Goal: Task Accomplishment & Management: Use online tool/utility

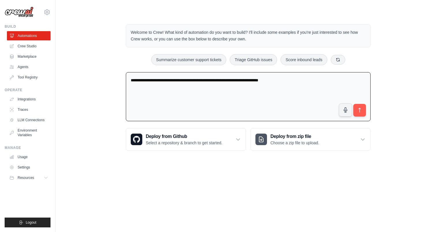
type textarea "**********"
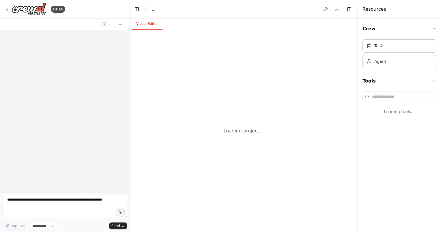
select select "****"
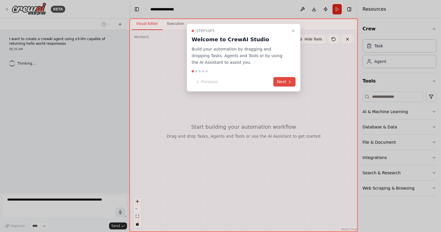
click at [287, 84] on button "Next" at bounding box center [285, 82] width 22 height 10
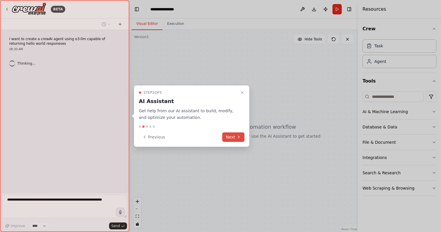
click at [236, 139] on button "Next" at bounding box center [233, 137] width 22 height 10
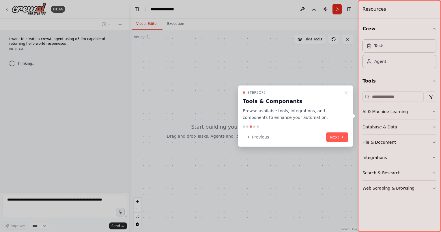
click at [341, 131] on div "Step 3 of 5 Tools & Components Browse available tools, integrations, and compon…" at bounding box center [296, 117] width 116 height 62
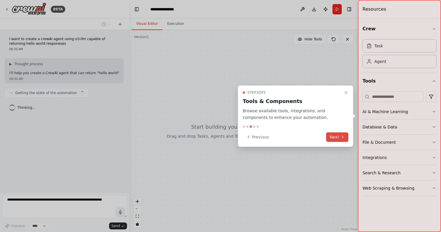
click at [341, 135] on icon at bounding box center [343, 137] width 5 height 5
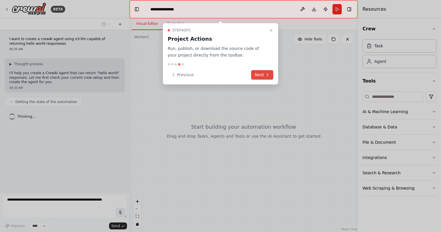
click at [266, 75] on icon at bounding box center [268, 75] width 5 height 5
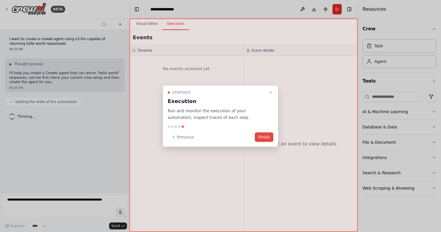
click at [271, 138] on button "Finish" at bounding box center [264, 137] width 18 height 10
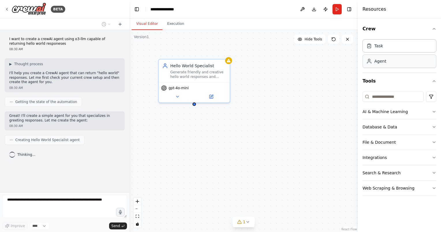
click at [374, 59] on div "Agent" at bounding box center [377, 61] width 20 height 6
click at [380, 63] on div "Agent" at bounding box center [381, 61] width 12 height 6
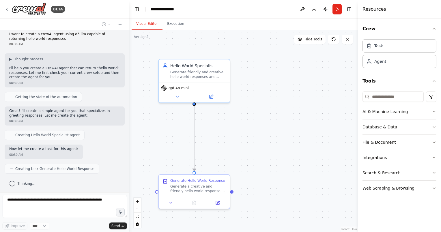
drag, startPoint x: 380, startPoint y: 63, endPoint x: 283, endPoint y: 81, distance: 99.0
click at [283, 81] on div "**********" at bounding box center [220, 116] width 441 height 232
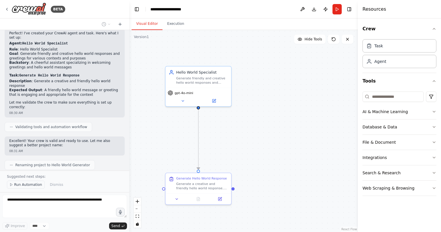
scroll to position [156, 0]
click at [31, 186] on span "Run Automation" at bounding box center [28, 185] width 28 height 5
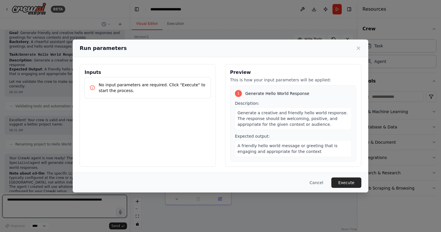
scroll to position [0, 0]
click at [353, 187] on button "Execute" at bounding box center [347, 183] width 30 height 10
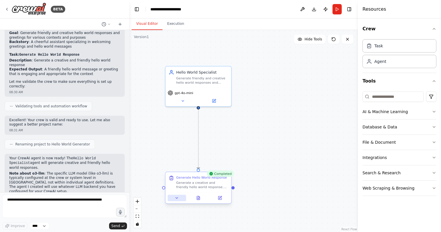
click at [177, 198] on icon at bounding box center [177, 198] width 2 height 1
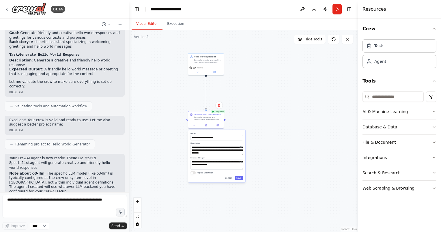
drag, startPoint x: 248, startPoint y: 142, endPoint x: 243, endPoint y: 71, distance: 71.3
click at [243, 71] on div ".deletable-edge-delete-btn { width: 20px; height: 20px; border: 0px solid #ffff…" at bounding box center [243, 131] width 229 height 202
click at [240, 178] on button "Save" at bounding box center [239, 178] width 8 height 4
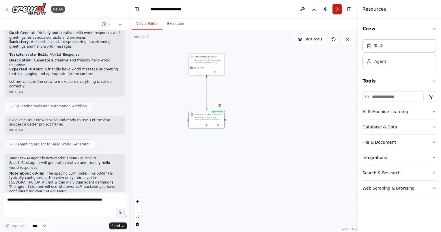
click at [334, 6] on button "Run" at bounding box center [337, 9] width 9 height 10
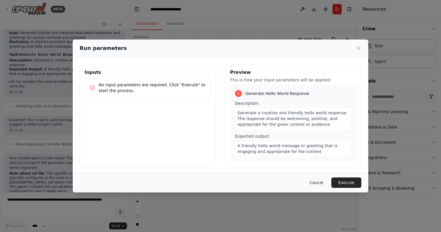
click at [320, 183] on button "Cancel" at bounding box center [316, 183] width 23 height 10
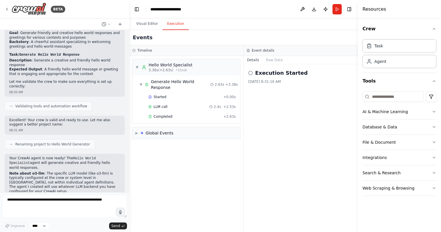
click at [166, 21] on button "Execution" at bounding box center [176, 24] width 26 height 12
click at [166, 78] on div "▼ Generate Hello World Response 2.63s + 3.38s" at bounding box center [188, 85] width 103 height 16
click at [166, 78] on div "▶ Generate Hello World Response 2.63s + 3.38s" at bounding box center [188, 85] width 103 height 16
click at [146, 23] on button "Visual Editor" at bounding box center [147, 24] width 31 height 12
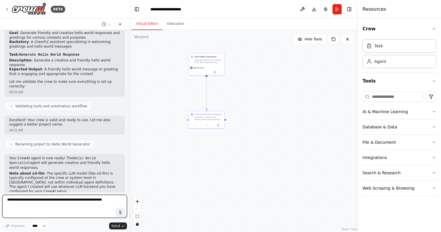
click at [64, 203] on textarea at bounding box center [64, 206] width 125 height 23
click at [435, 112] on icon "button" at bounding box center [434, 111] width 5 height 5
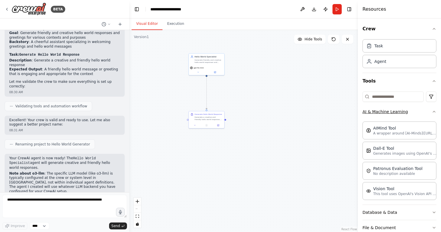
click at [432, 112] on icon "button" at bounding box center [434, 111] width 5 height 5
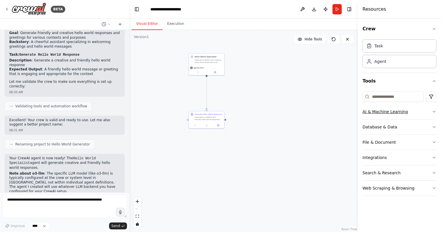
click at [431, 114] on button "AI & Machine Learning" at bounding box center [400, 111] width 74 height 15
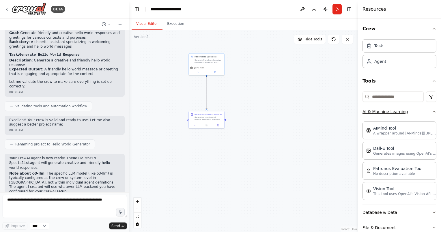
click at [432, 111] on icon "button" at bounding box center [434, 111] width 5 height 5
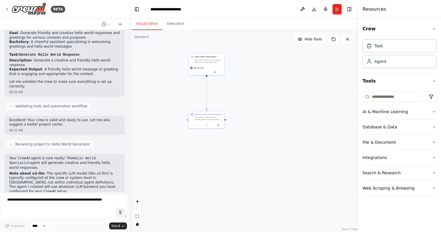
click at [97, 23] on div at bounding box center [64, 24] width 129 height 12
click at [112, 6] on div "BETA" at bounding box center [64, 9] width 129 height 18
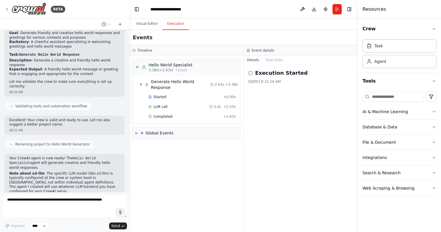
click at [174, 27] on button "Execution" at bounding box center [176, 24] width 26 height 12
click at [165, 103] on div "LLM call 2.4s + 2.53s" at bounding box center [192, 107] width 92 height 9
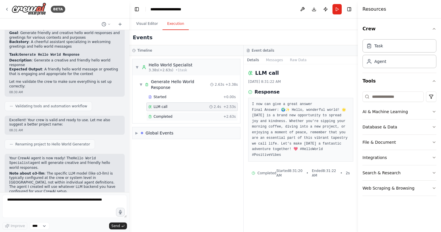
click at [166, 114] on span "Completed" at bounding box center [163, 116] width 19 height 5
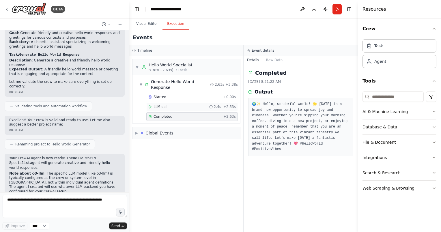
click at [166, 105] on div "LLM call 2.4s + 2.53s" at bounding box center [192, 107] width 88 height 5
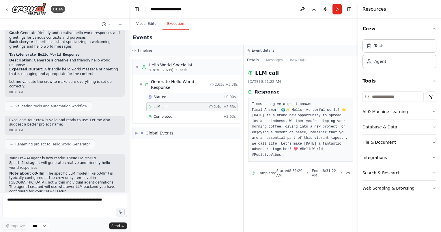
click at [163, 95] on span "Started" at bounding box center [160, 97] width 13 height 5
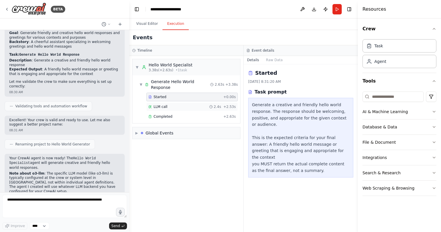
click at [165, 105] on span "LLM call" at bounding box center [161, 107] width 14 height 5
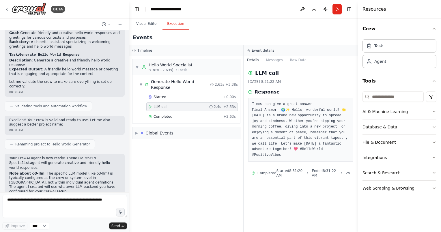
click at [189, 203] on div "▼ Hello World Specialist 3.38s (+2.63s) • 1 task ▼ Generate Hello World Respons…" at bounding box center [186, 144] width 114 height 176
click at [229, 160] on div "▼ Hello World Specialist 3.38s (+2.63s) • 1 task ▼ Generate Hello World Respons…" at bounding box center [186, 144] width 114 height 176
click at [310, 74] on div "LLM call" at bounding box center [300, 73] width 105 height 8
click at [275, 56] on button "Messages" at bounding box center [275, 60] width 24 height 8
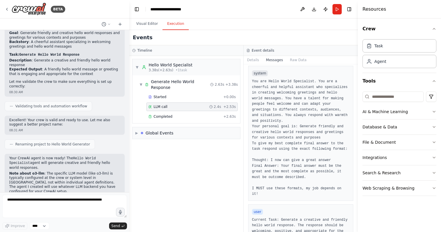
scroll to position [19, 0]
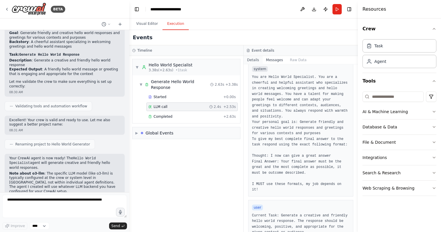
click at [255, 61] on button "Details" at bounding box center [253, 60] width 19 height 8
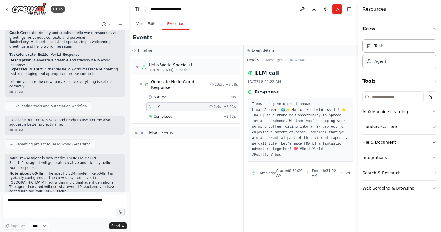
click at [268, 37] on div "Events" at bounding box center [243, 37] width 229 height 15
